Goal: Task Accomplishment & Management: Complete application form

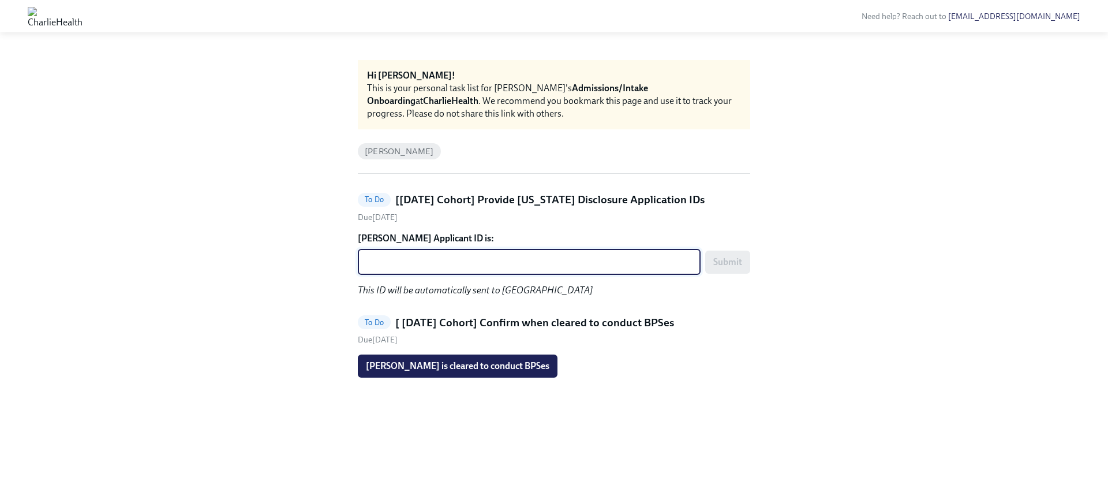
click at [448, 262] on textarea "[PERSON_NAME] Applicant ID is:" at bounding box center [529, 262] width 329 height 14
paste textarea "1255073"
type textarea "1255073"
click at [746, 256] on button "Submit" at bounding box center [727, 261] width 45 height 23
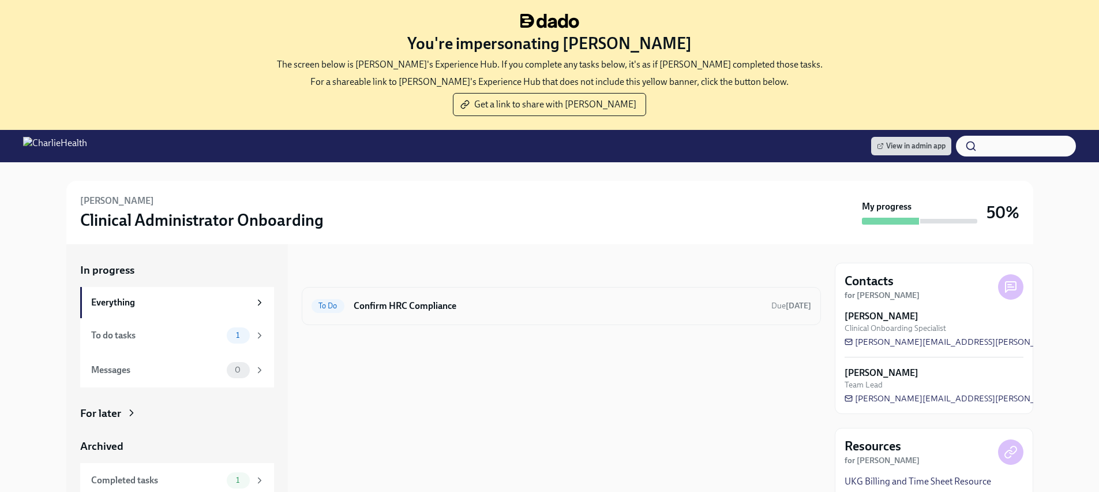
click at [520, 303] on h6 "Confirm HRC Compliance" at bounding box center [558, 305] width 408 height 13
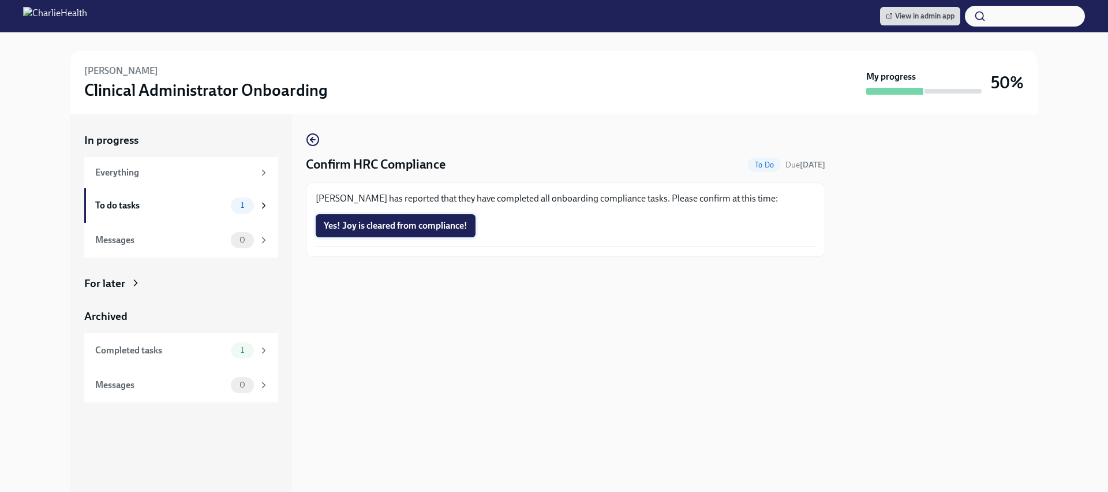
click at [466, 226] on span "Yes! Joy is cleared from compliance!" at bounding box center [396, 226] width 144 height 12
